Goal: Go to known website: Go to known website

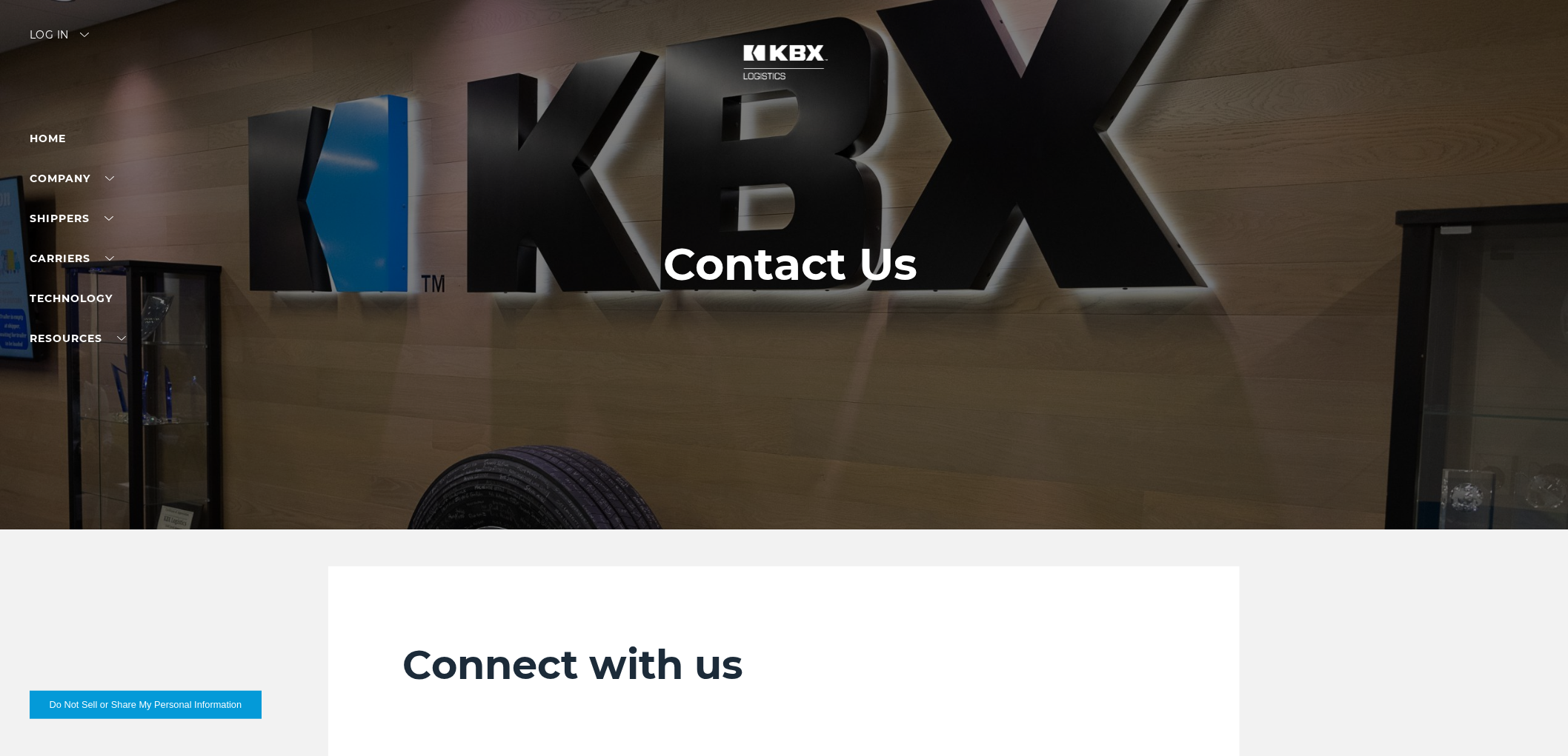
click at [60, 32] on div "Log in" at bounding box center [59, 40] width 59 height 21
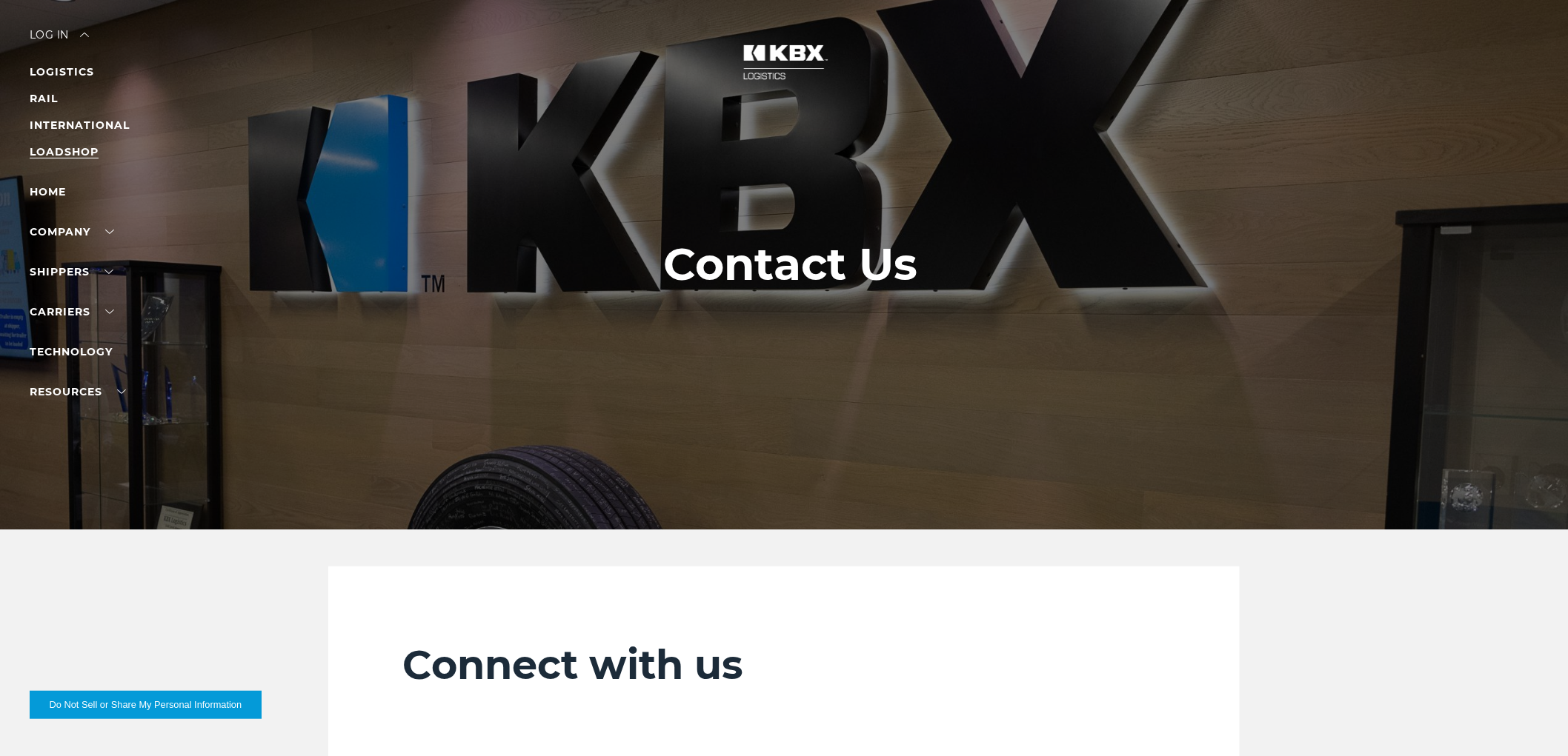
click at [65, 153] on link "LOADSHOP" at bounding box center [64, 152] width 69 height 13
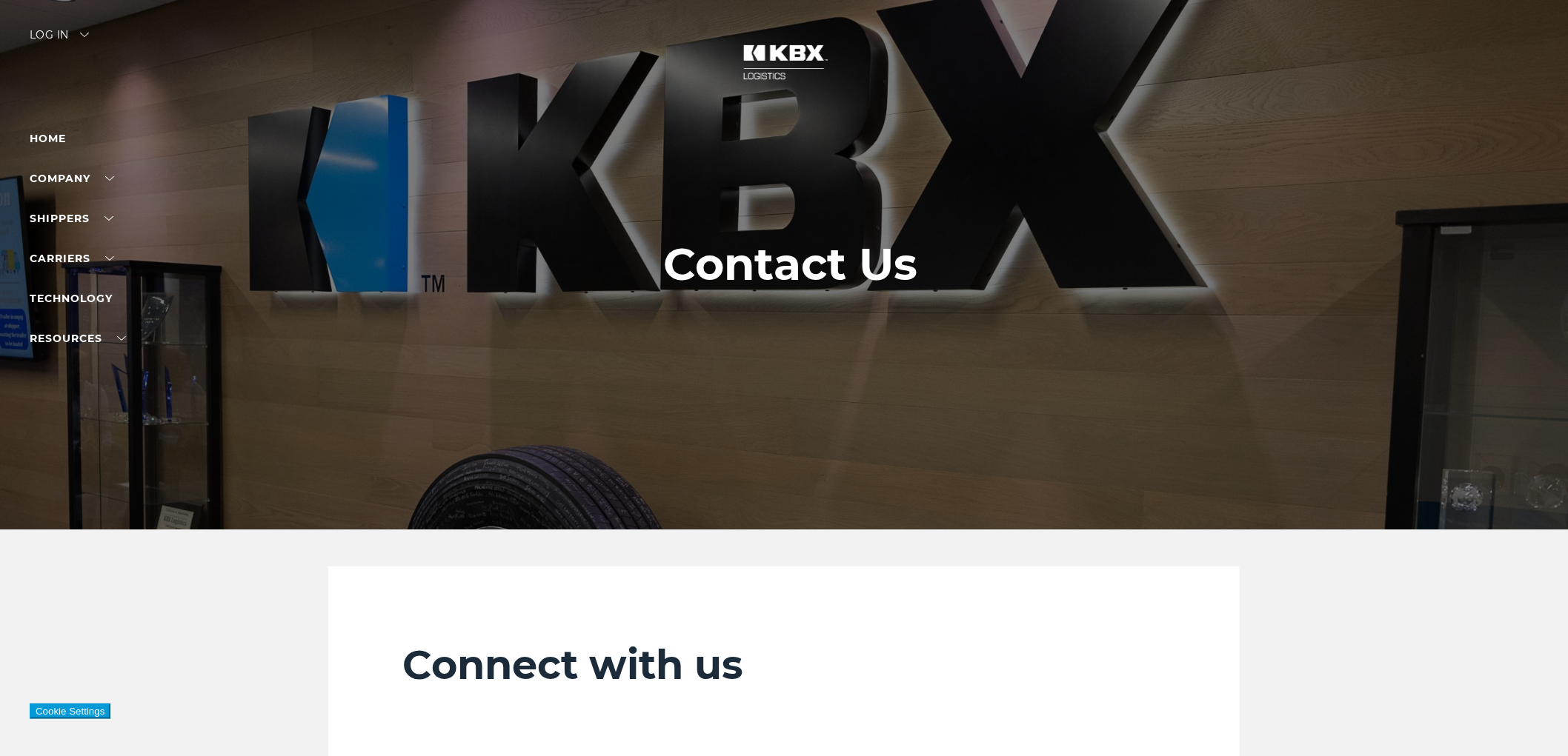
click at [53, 38] on div "Log in" at bounding box center [59, 40] width 59 height 21
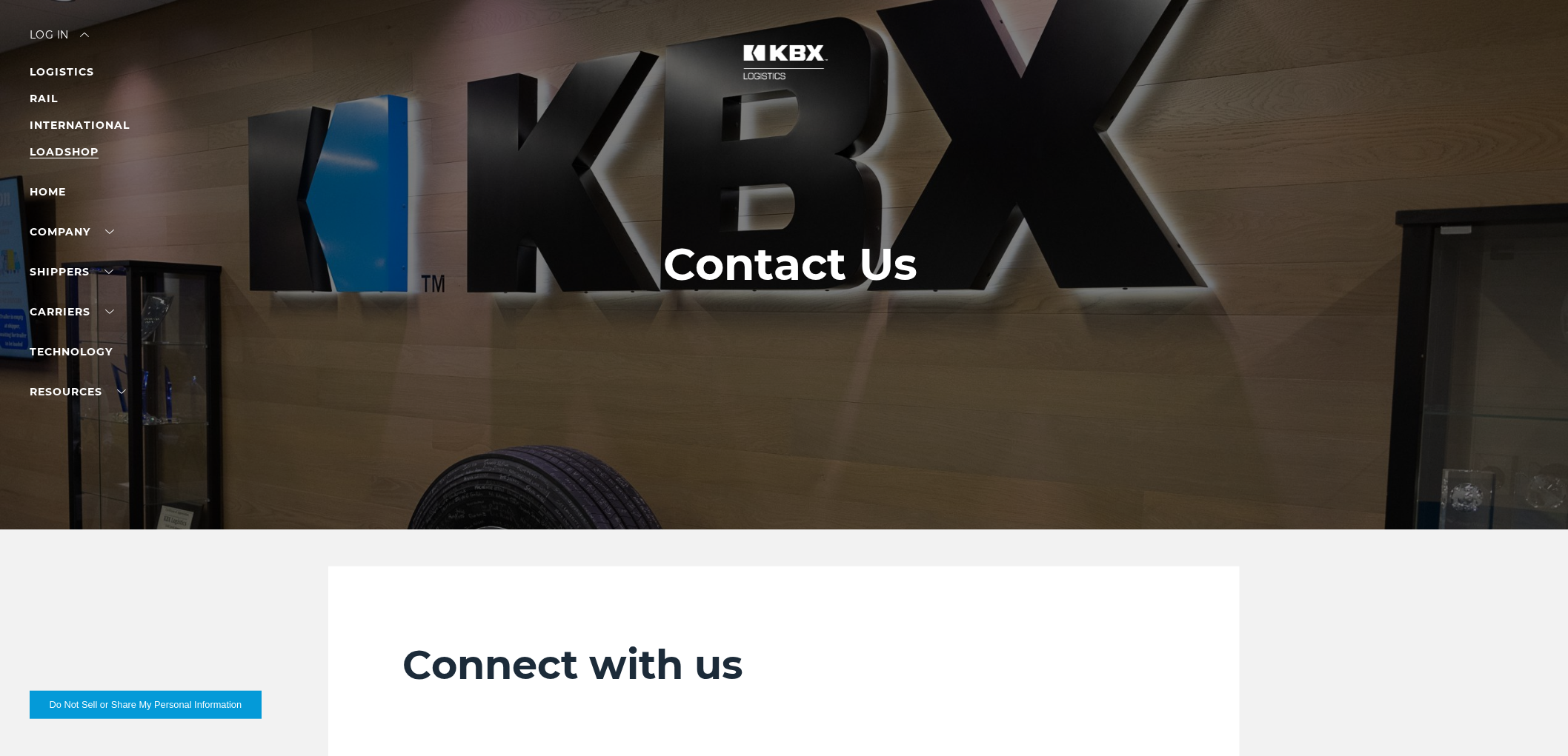
click at [60, 148] on link "LOADSHOP" at bounding box center [64, 152] width 69 height 13
